Goal: Task Accomplishment & Management: Use online tool/utility

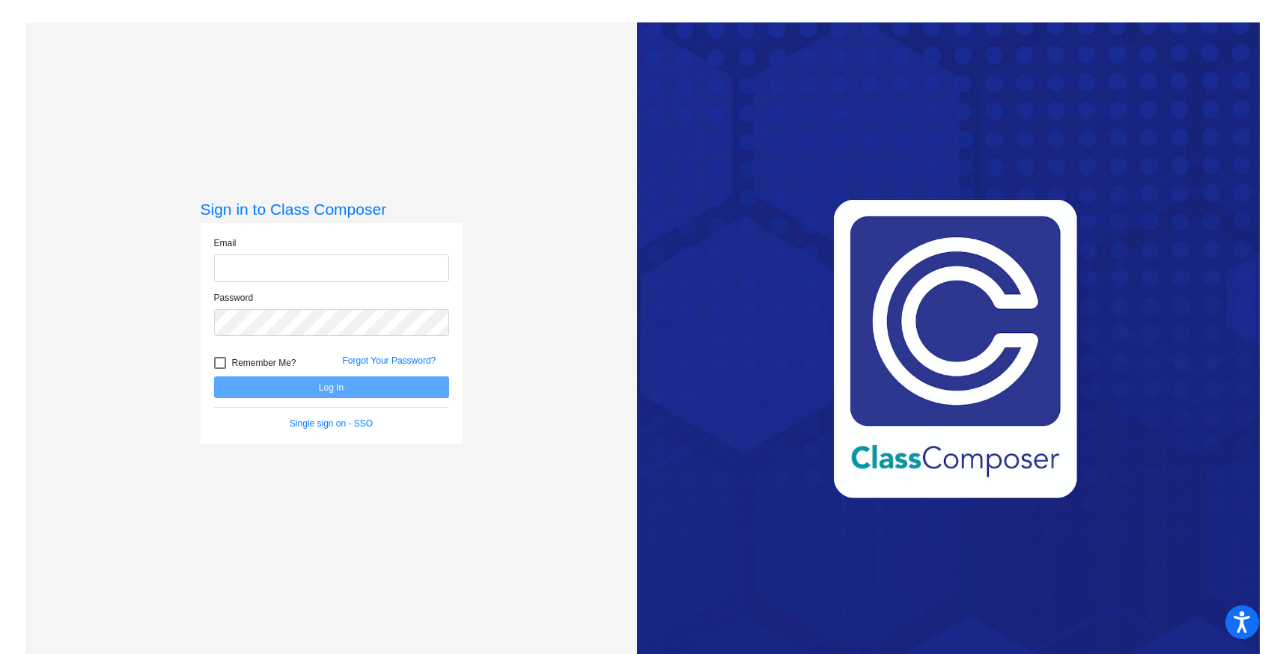
type input "[EMAIL_ADDRESS][DOMAIN_NAME]"
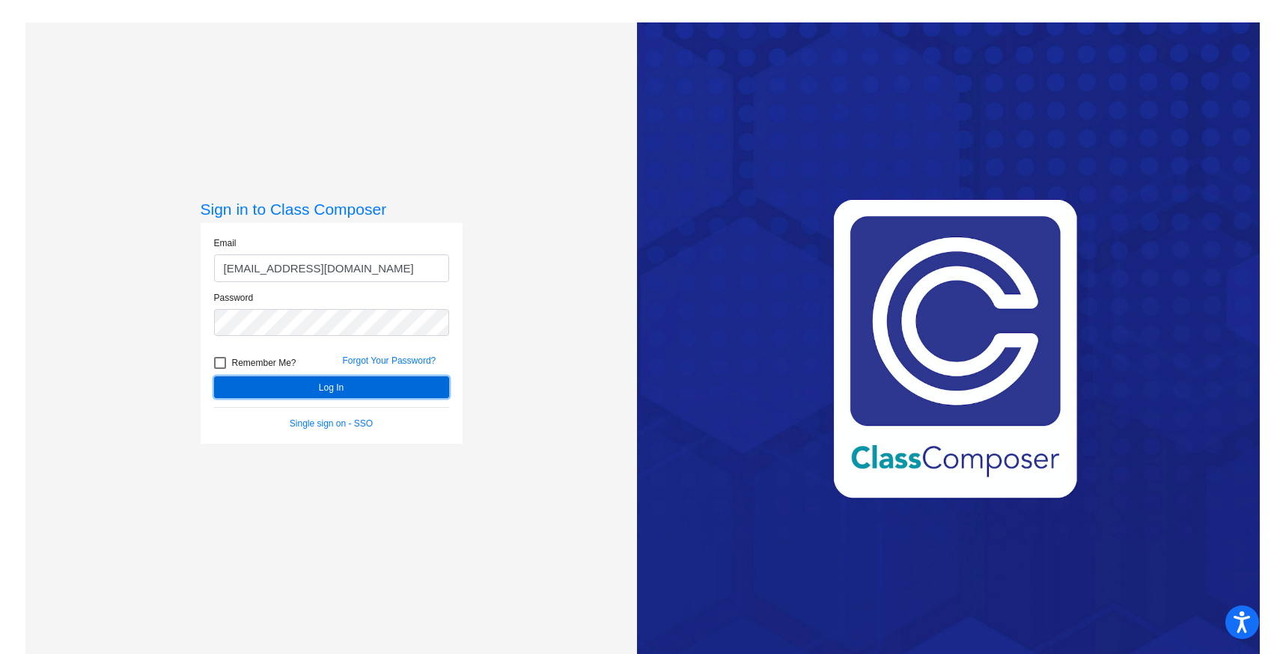
click at [355, 388] on button "Log In" at bounding box center [331, 388] width 235 height 22
click at [218, 362] on div at bounding box center [220, 363] width 12 height 12
click at [219, 369] on input "Remember Me?" at bounding box center [219, 369] width 1 height 1
checkbox input "true"
click at [317, 387] on button "Log In" at bounding box center [331, 388] width 235 height 22
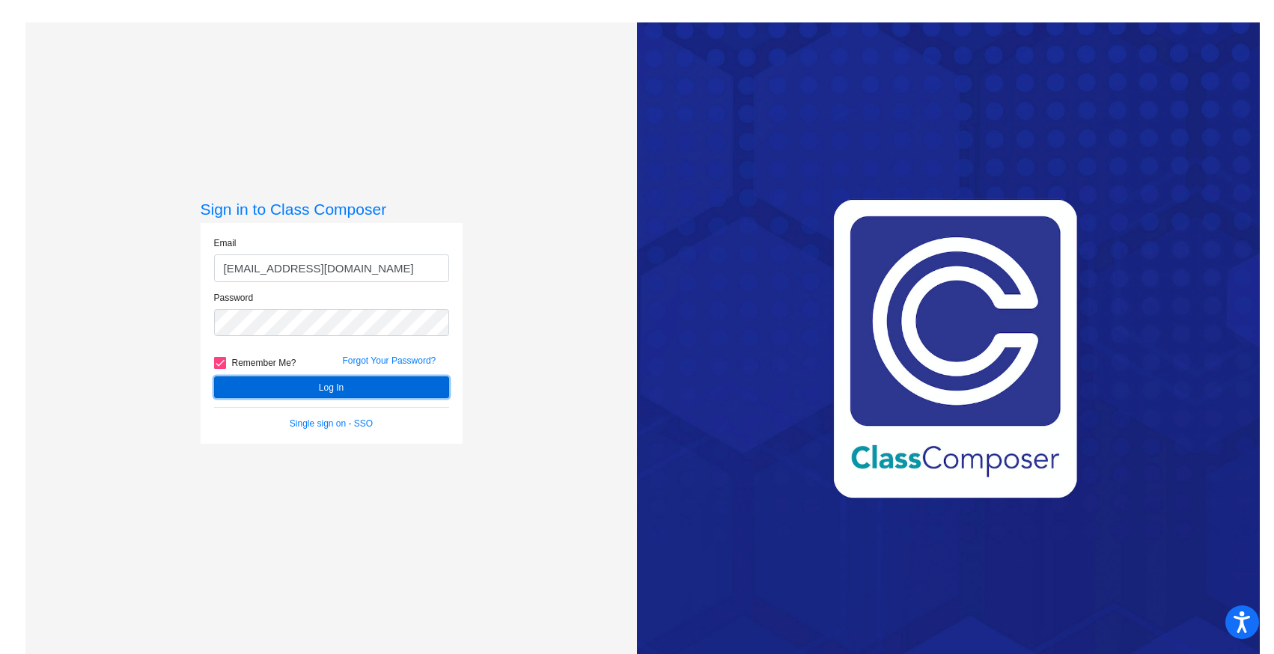
click at [240, 382] on button "Log In" at bounding box center [331, 388] width 235 height 22
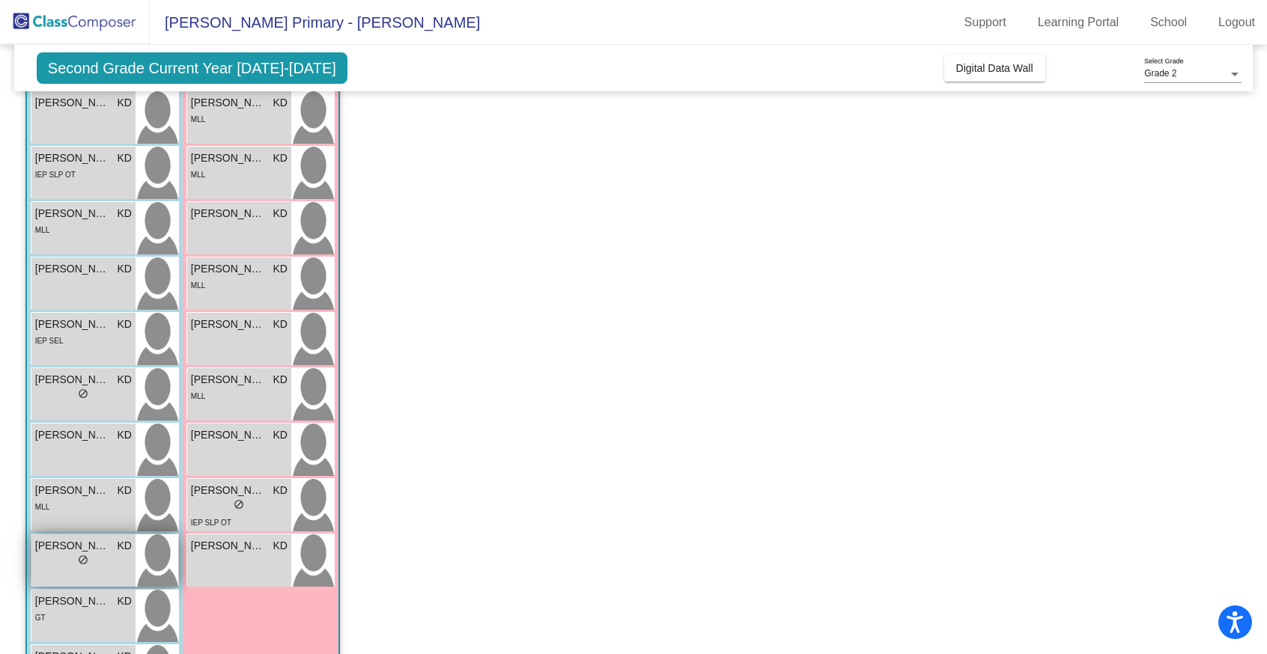
scroll to position [212, 0]
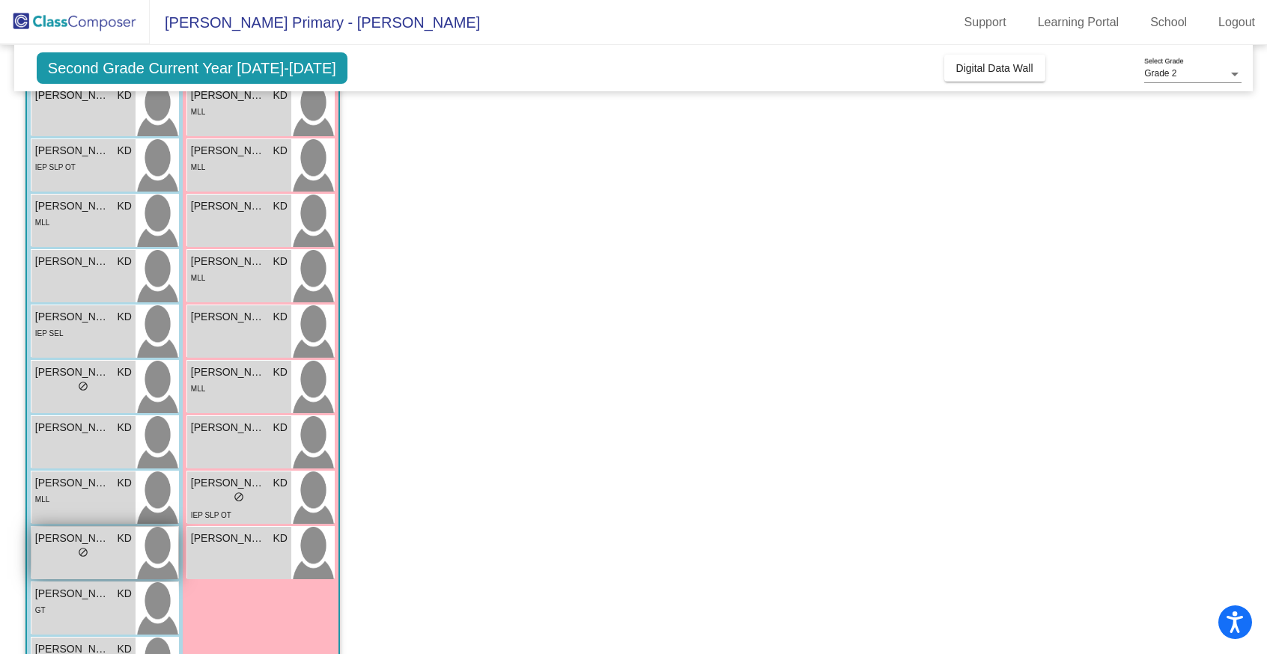
click at [101, 559] on div "lock do_not_disturb_alt" at bounding box center [83, 555] width 97 height 16
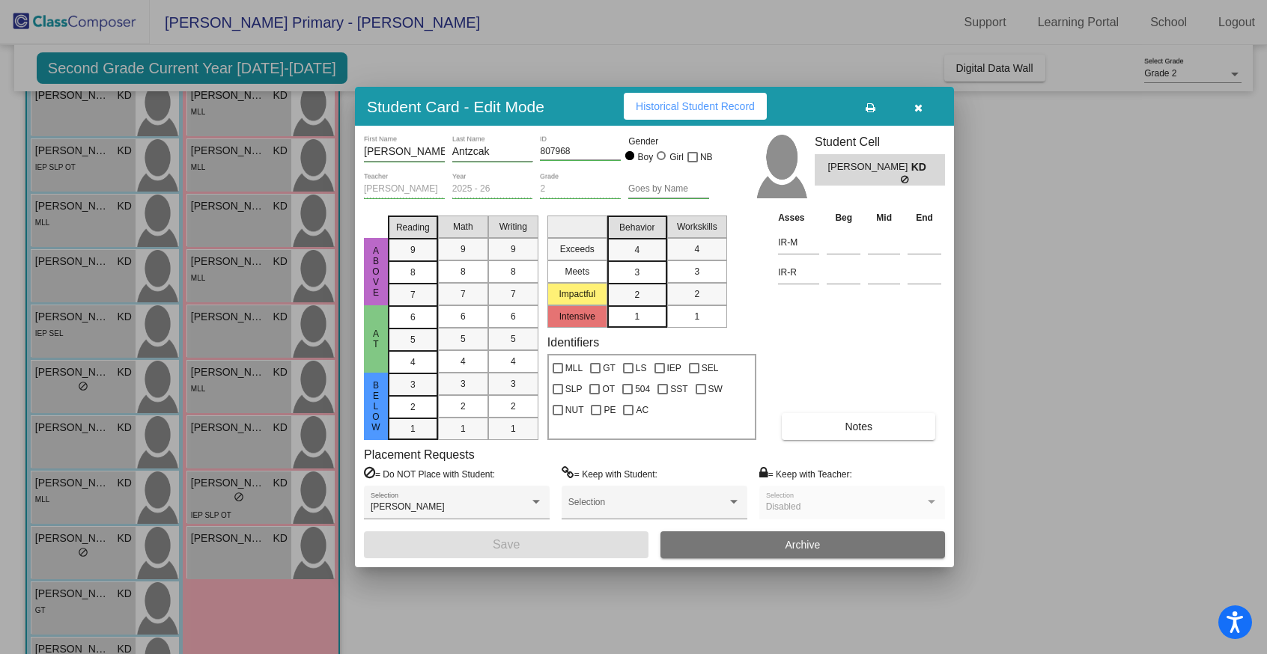
click at [687, 106] on span "Historical Student Record" at bounding box center [695, 106] width 119 height 12
